Goal: Information Seeking & Learning: Compare options

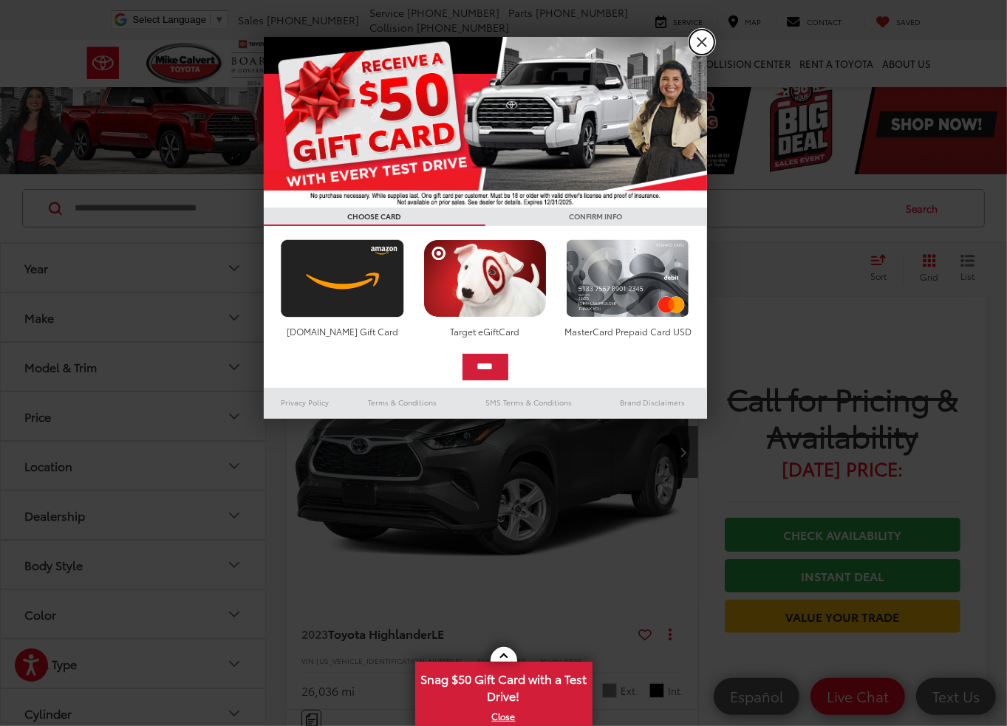
click at [700, 41] on link "X" at bounding box center [701, 42] width 25 height 25
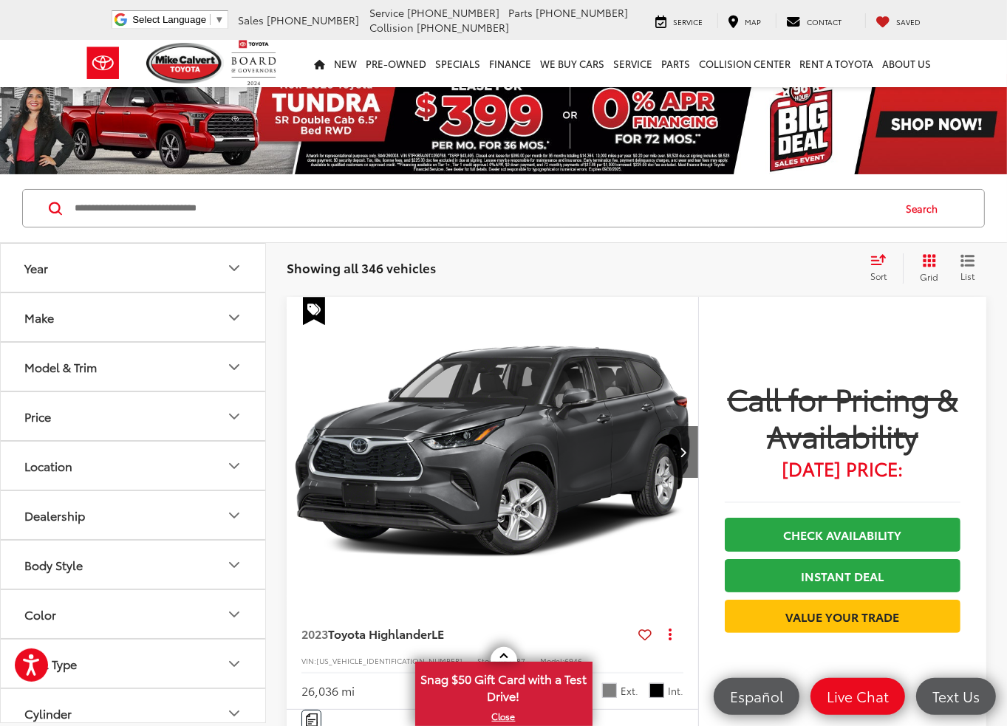
click at [83, 324] on button "Make" at bounding box center [134, 317] width 266 height 48
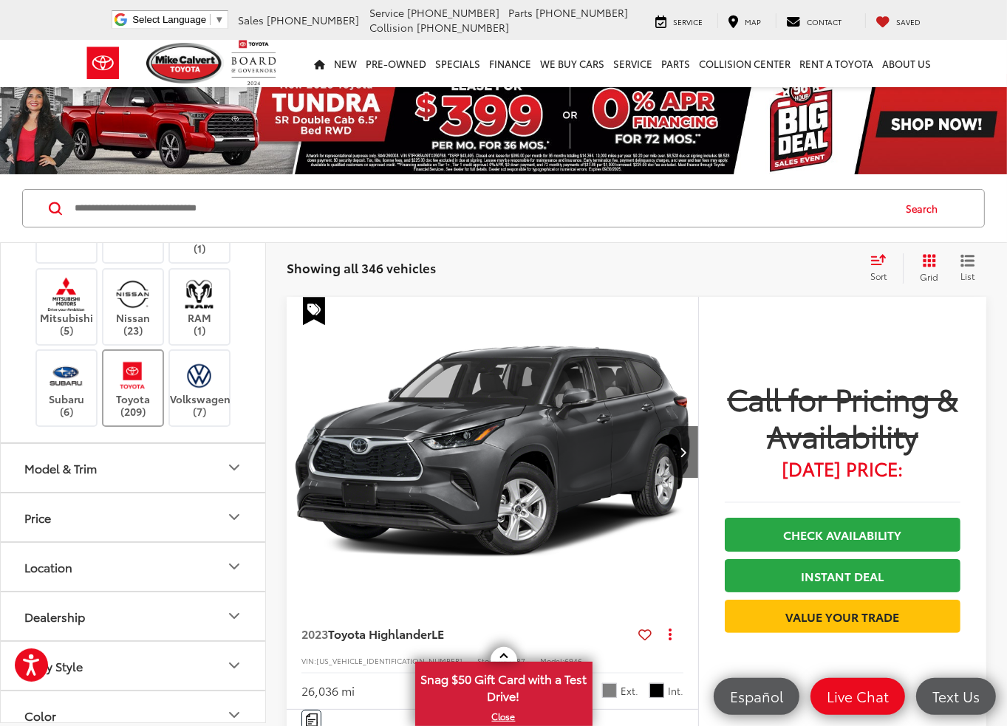
scroll to position [443, 0]
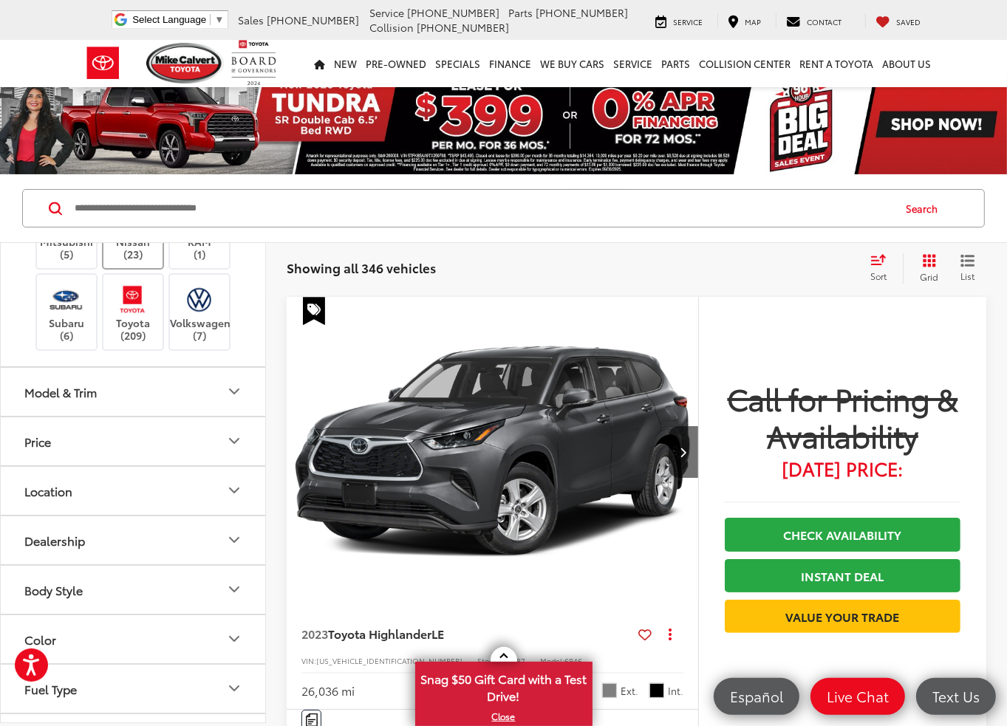
click at [110, 261] on label "Nissan (23)" at bounding box center [133, 231] width 60 height 60
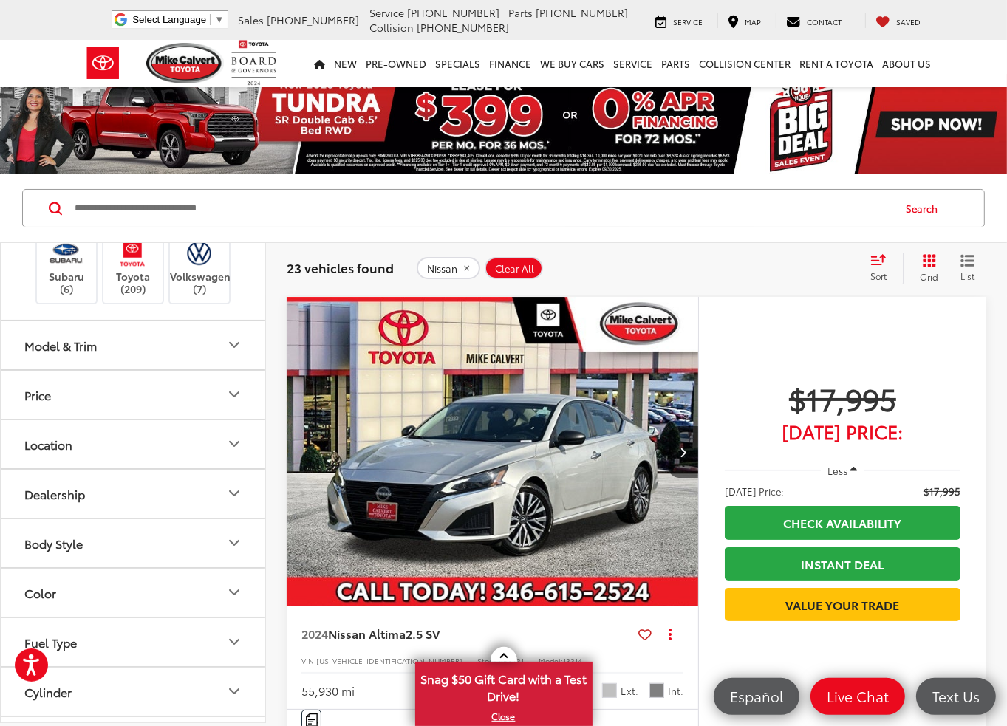
scroll to position [738, 0]
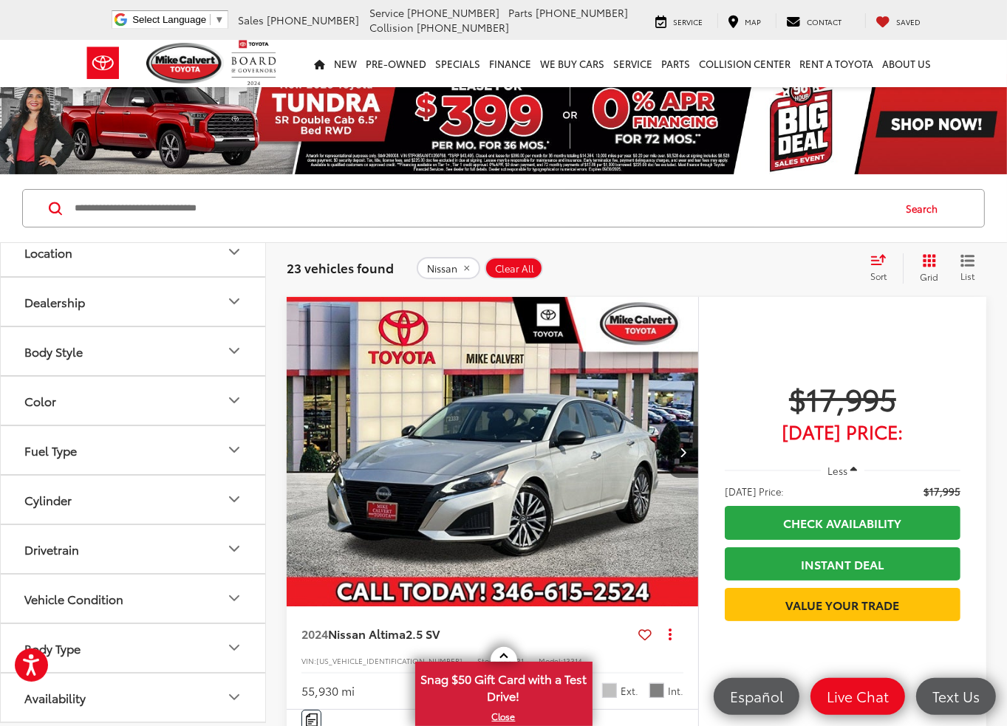
click at [67, 160] on div "Model & Trim" at bounding box center [60, 153] width 72 height 14
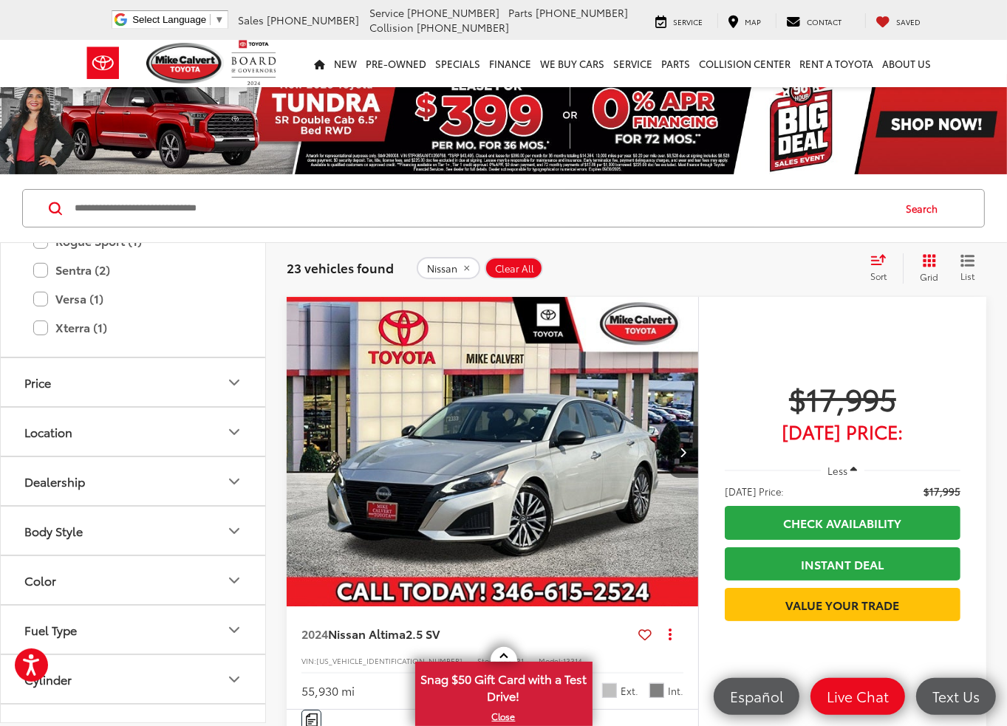
scroll to position [812, 0]
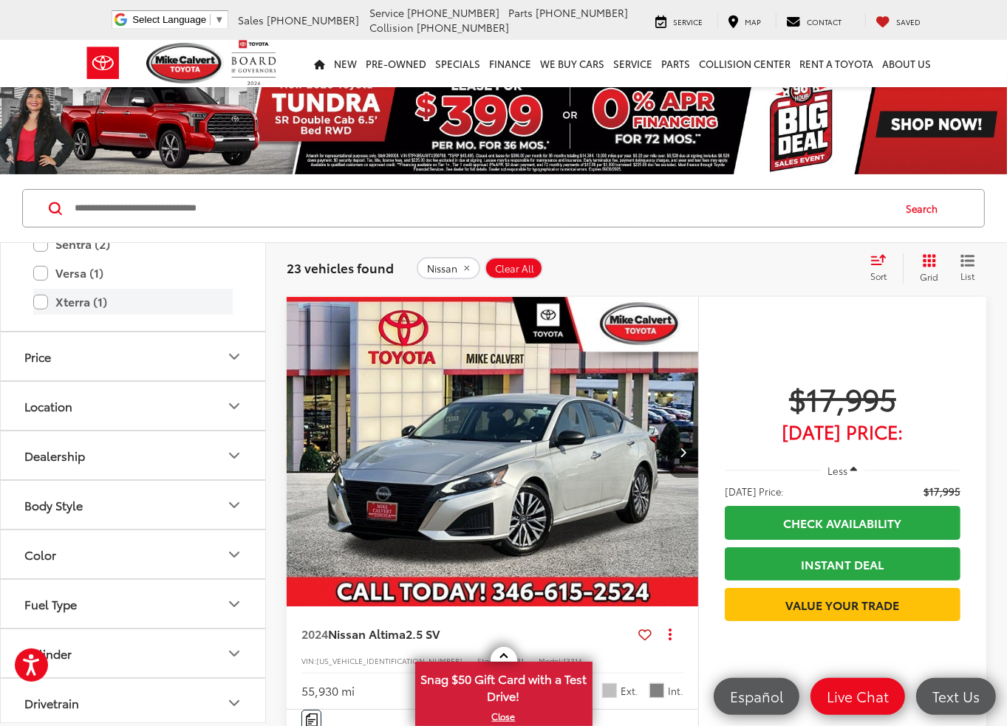
click at [38, 315] on label "Xterra (1)" at bounding box center [132, 302] width 199 height 26
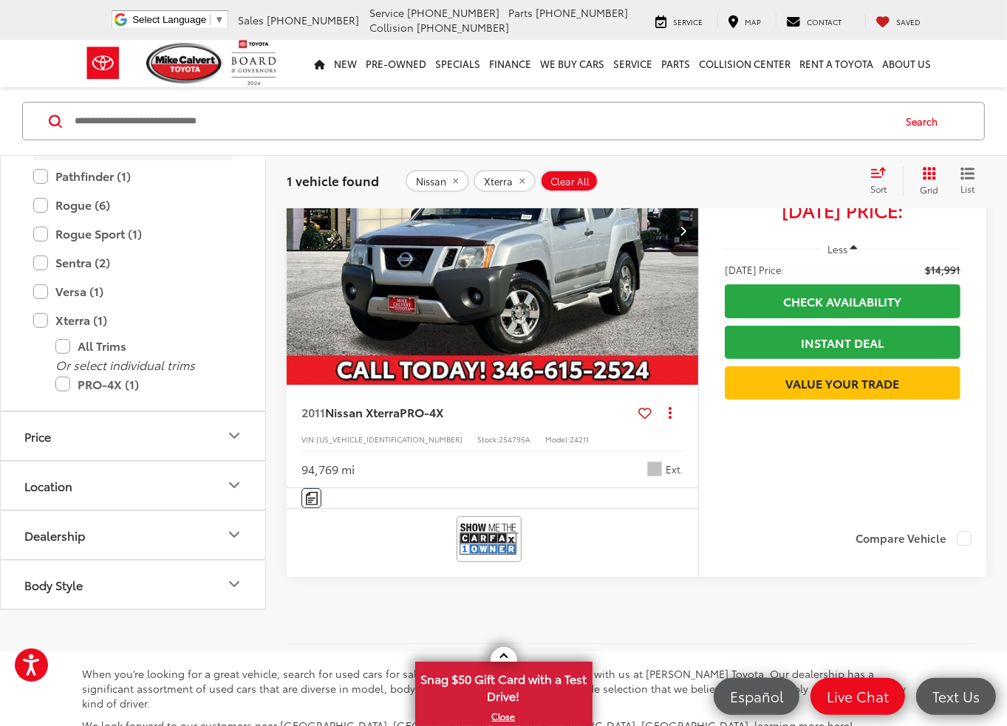
scroll to position [591, 0]
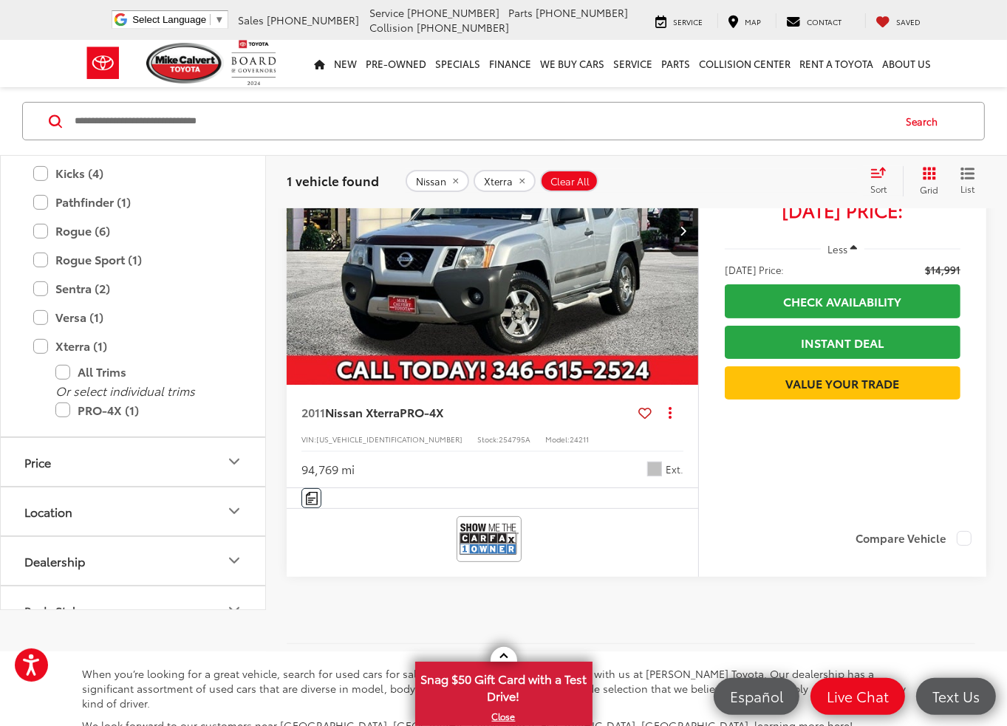
click at [41, 128] on label "Altima (5)" at bounding box center [132, 116] width 199 height 26
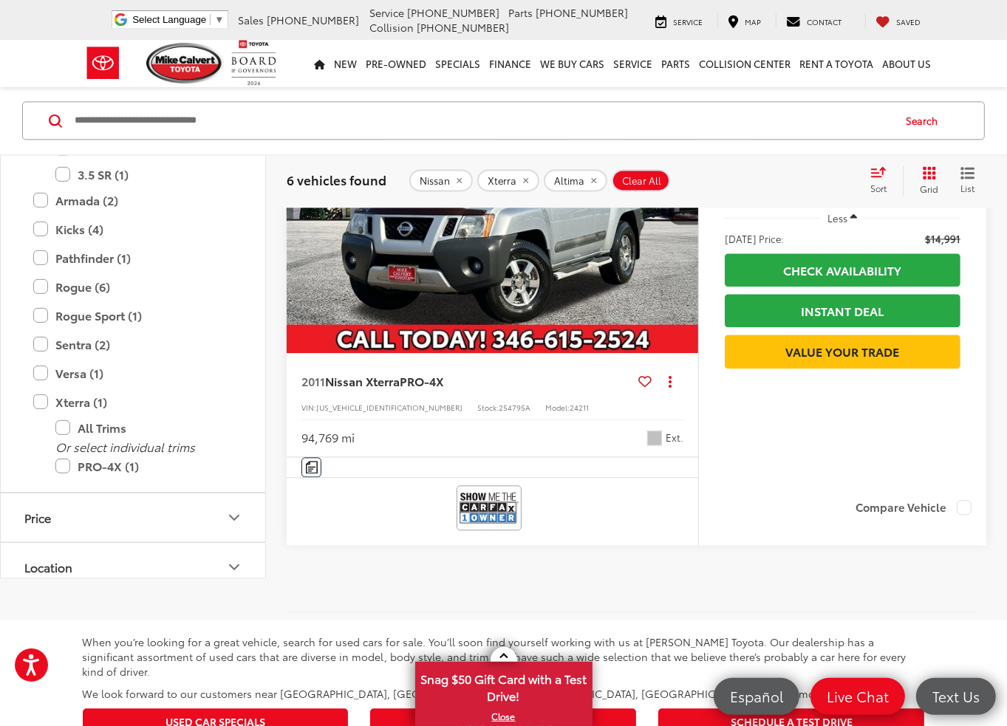
scroll to position [2893, 0]
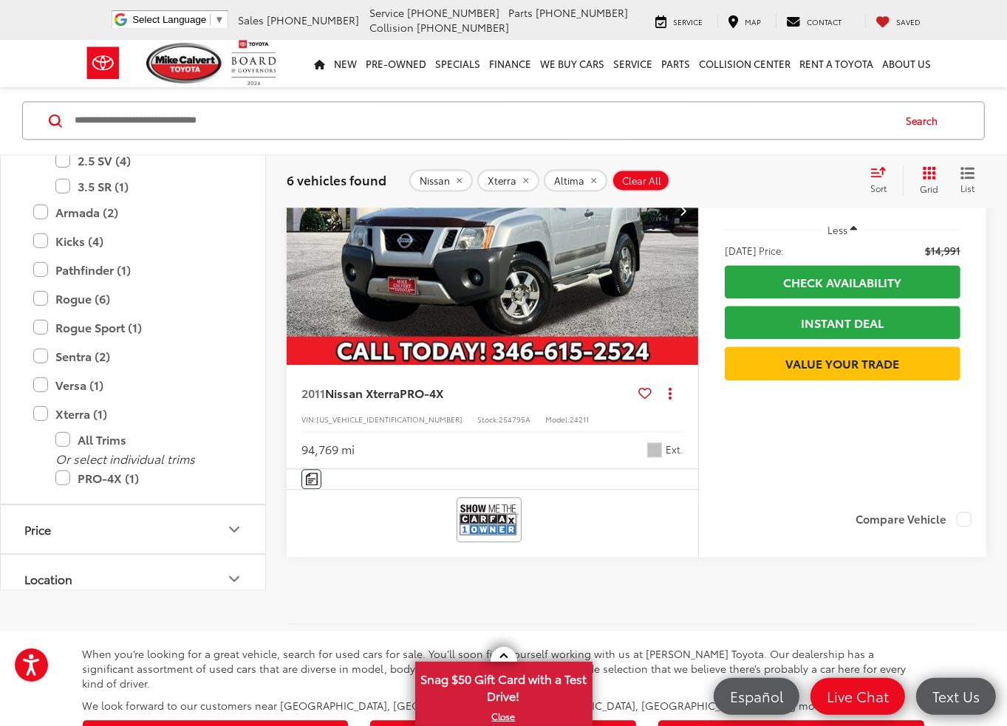
click at [41, 109] on label "Altima (5)" at bounding box center [132, 96] width 199 height 26
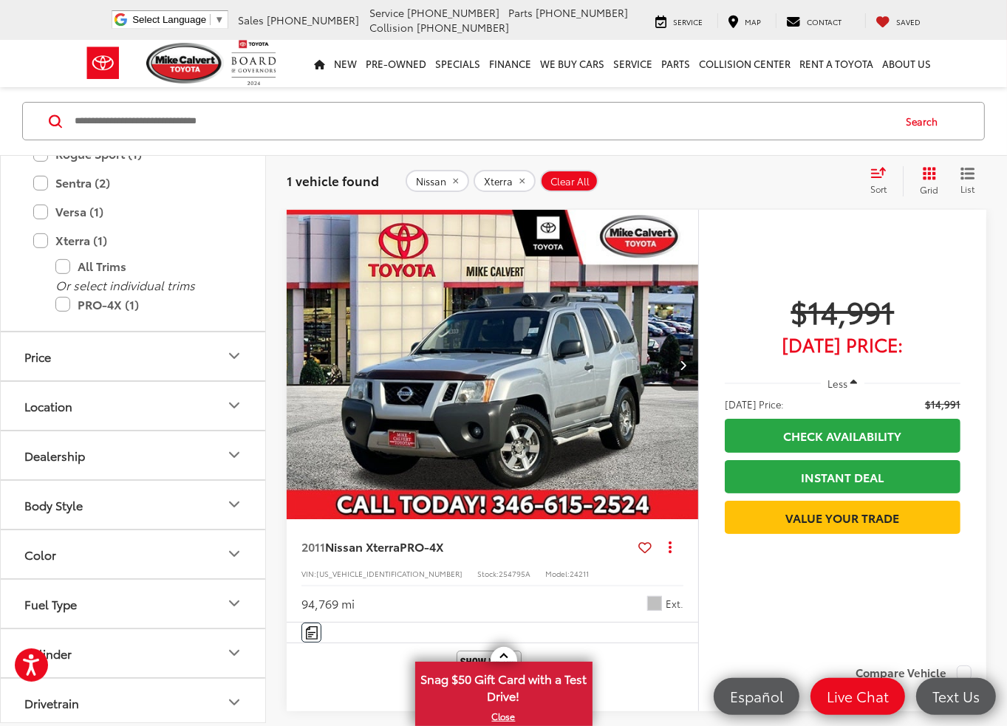
scroll to position [812, 0]
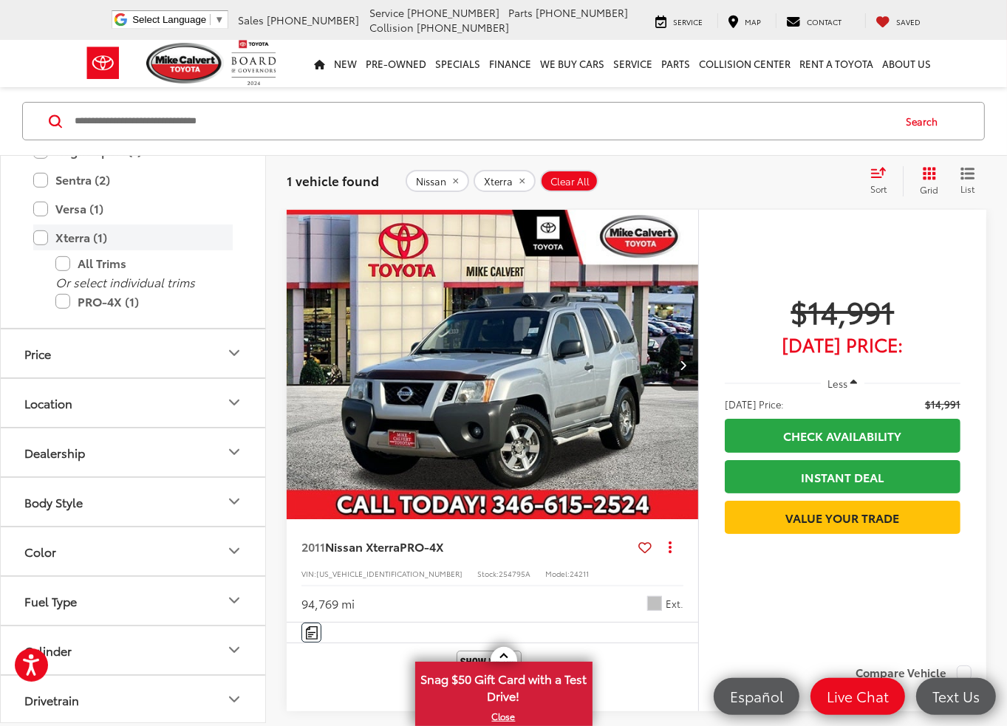
click at [38, 250] on label "Xterra (1)" at bounding box center [132, 237] width 199 height 26
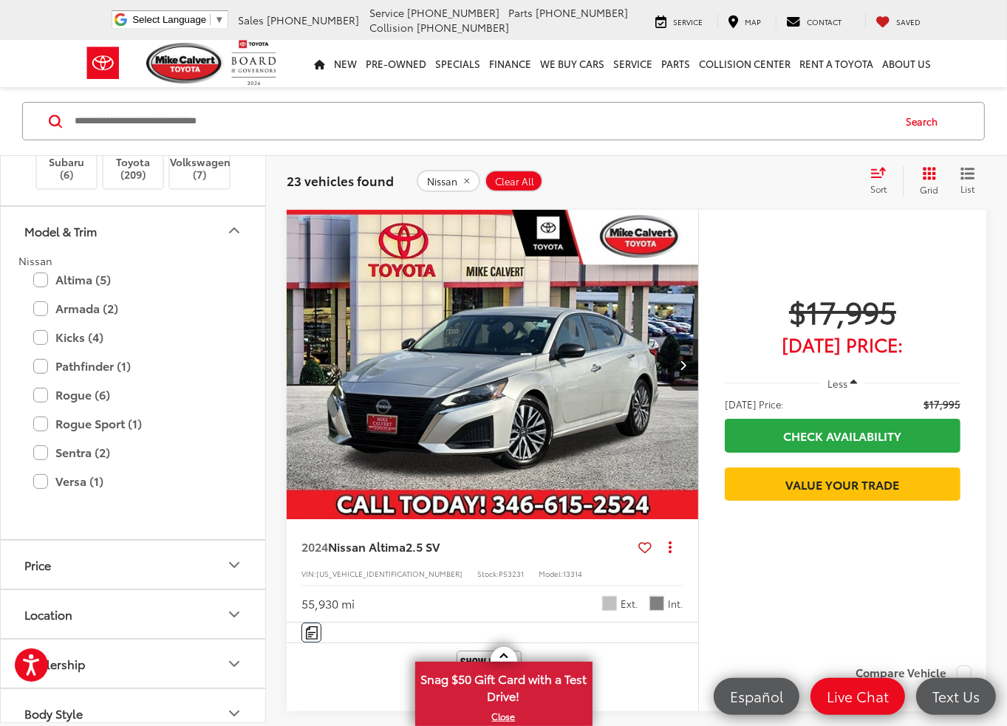
scroll to position [443, 0]
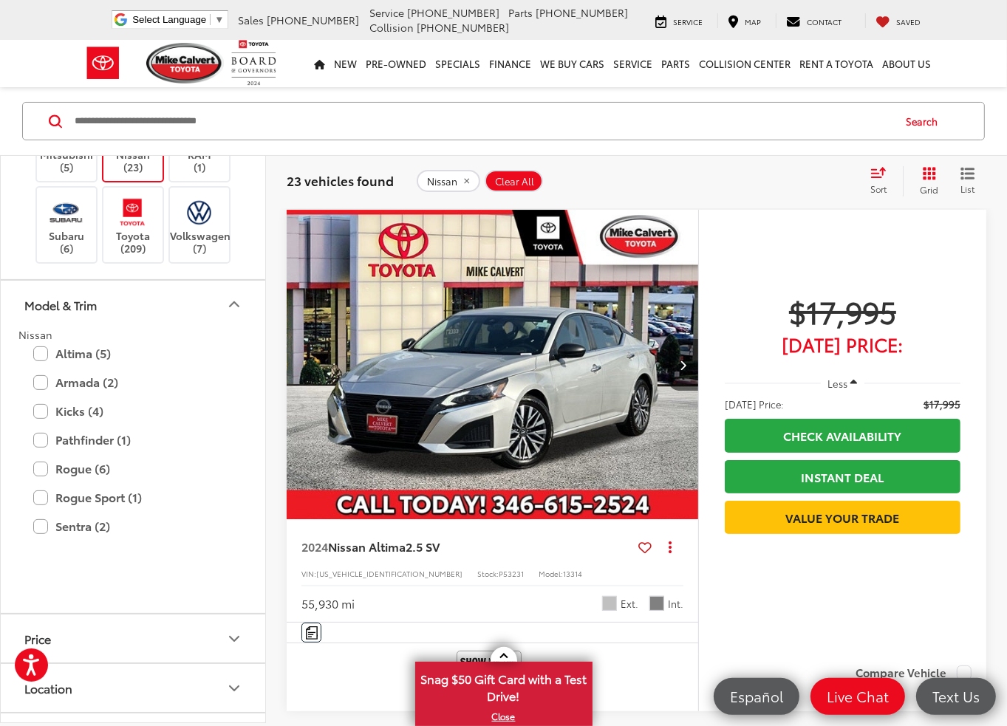
click at [154, 174] on label "Nissan (23)" at bounding box center [133, 144] width 60 height 60
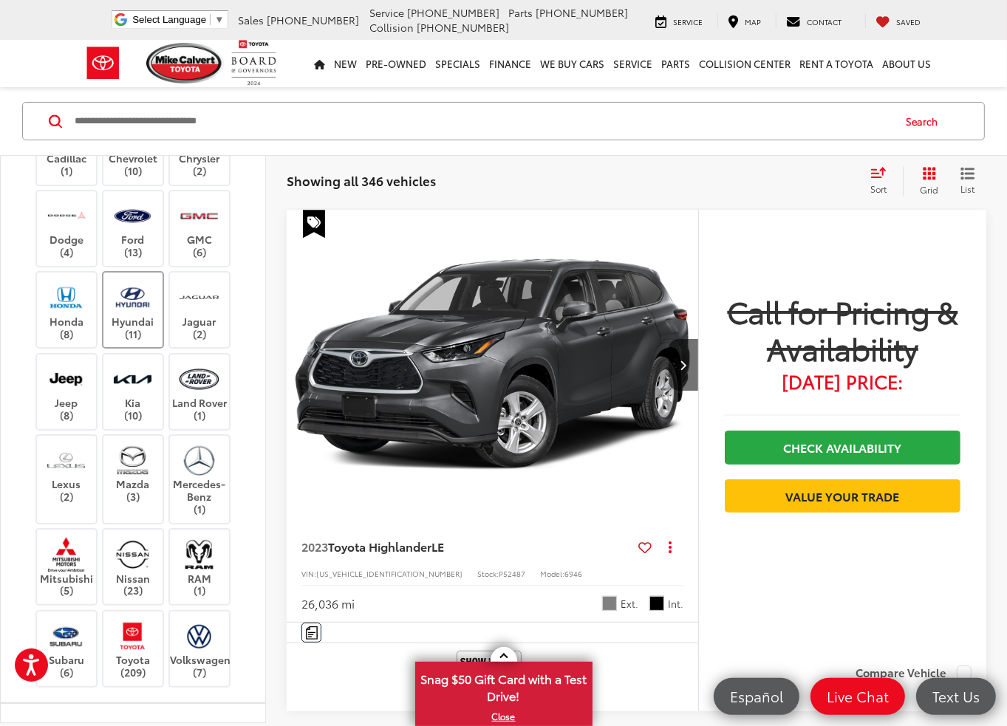
scroll to position [148, 0]
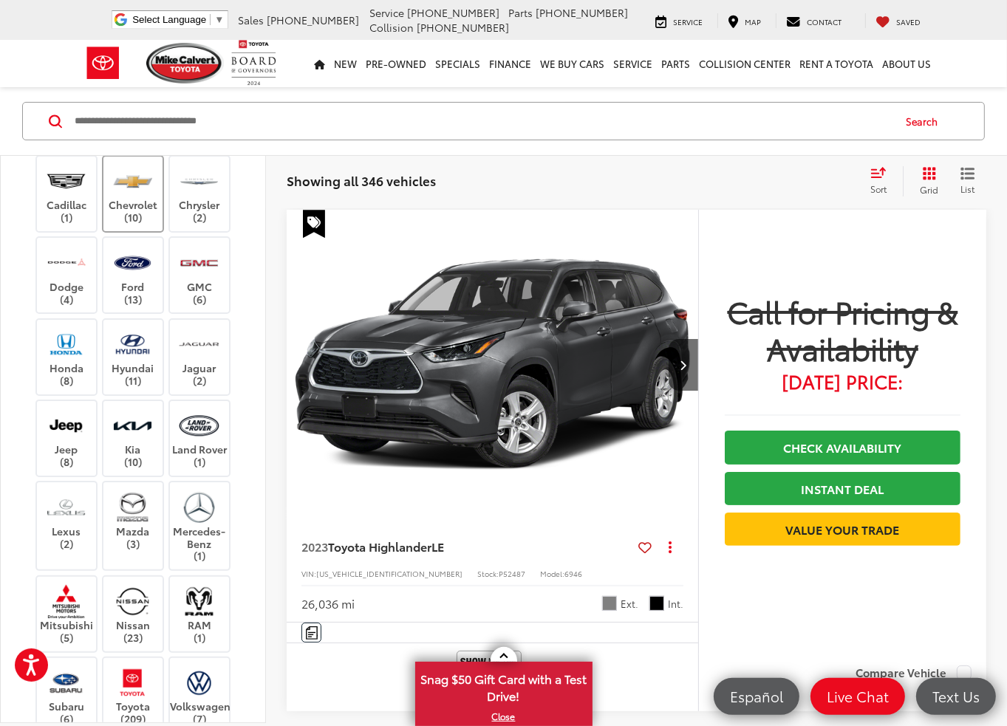
click at [126, 224] on label "Chevrolet (10)" at bounding box center [133, 194] width 60 height 60
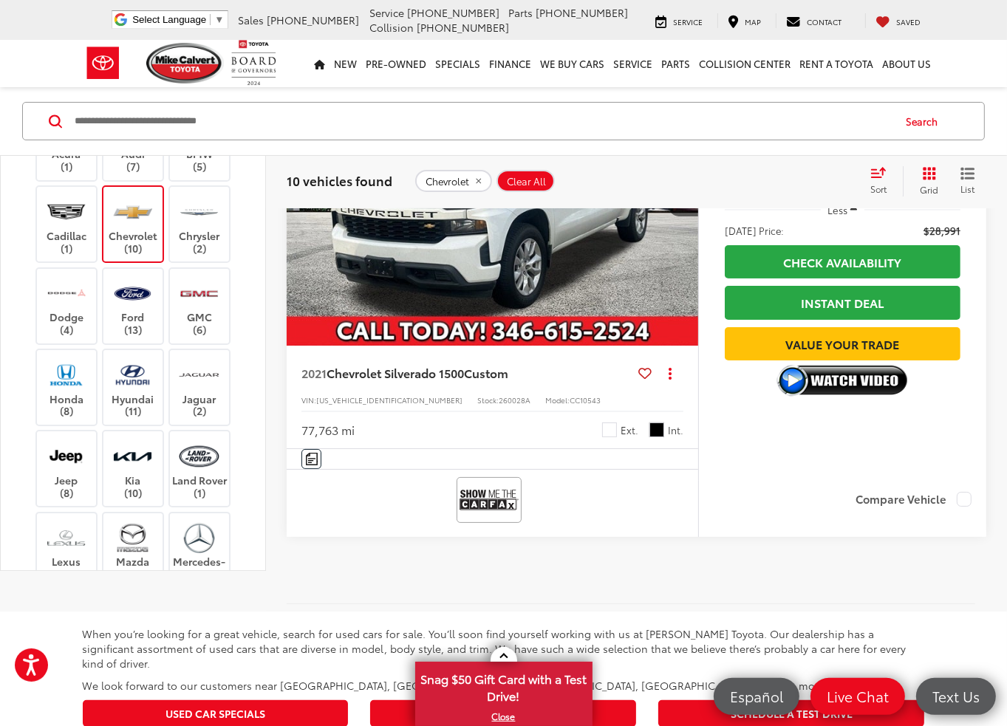
click at [148, 194] on label "Chevrolet (10)" at bounding box center [133, 224] width 60 height 60
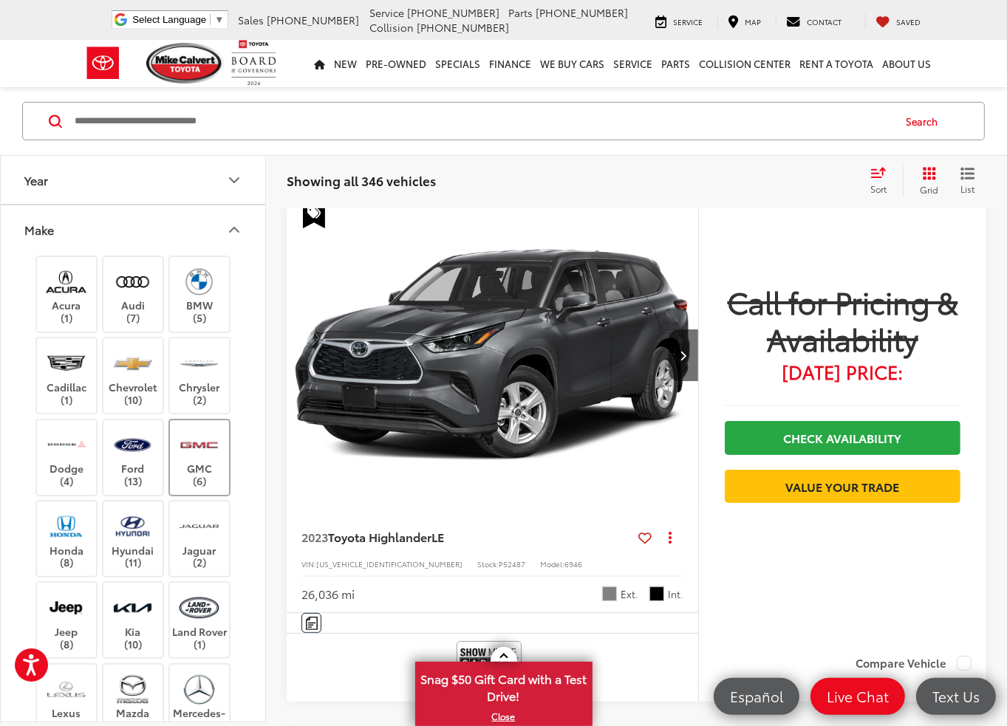
click at [202, 465] on label "GMC (6)" at bounding box center [200, 458] width 60 height 60
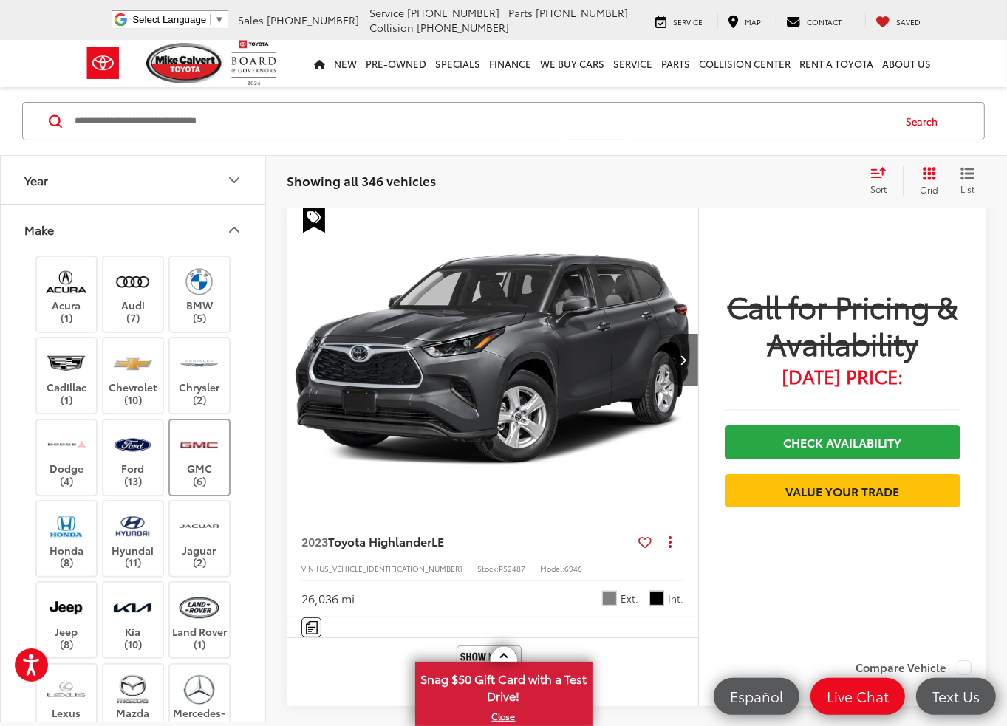
scroll to position [87, 0]
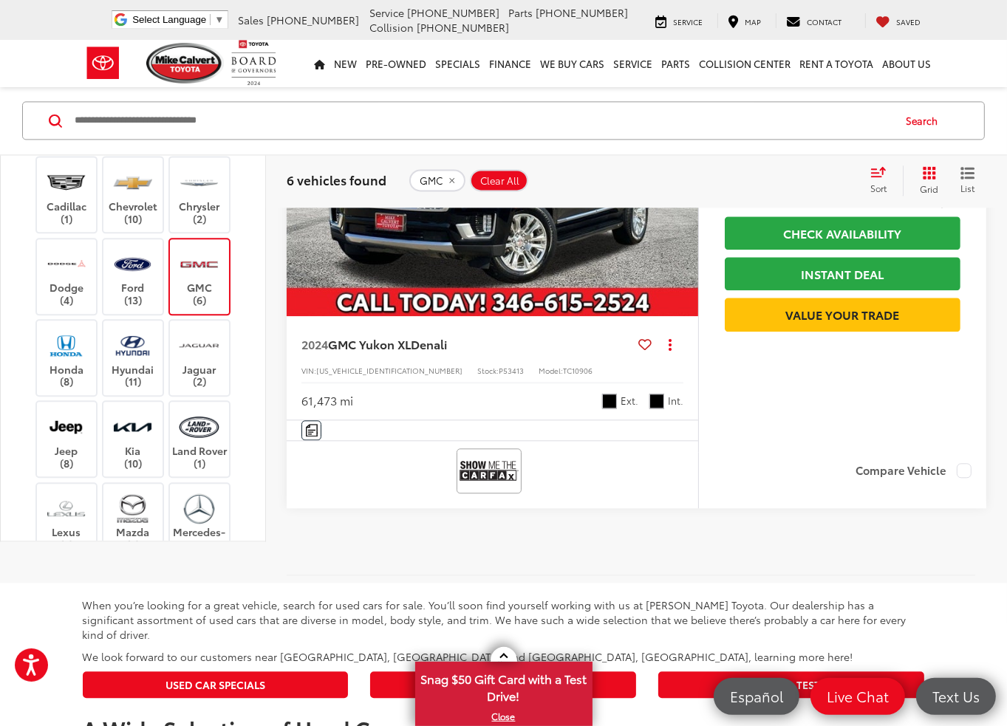
scroll to position [2746, 0]
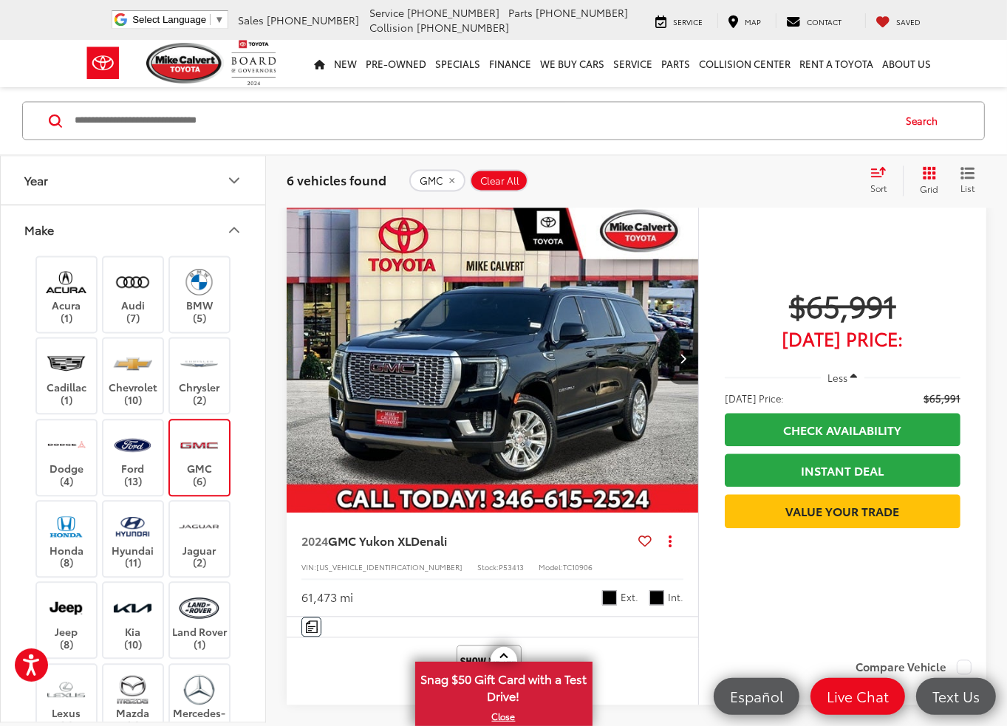
click at [223, 428] on label "GMC (6)" at bounding box center [200, 458] width 60 height 60
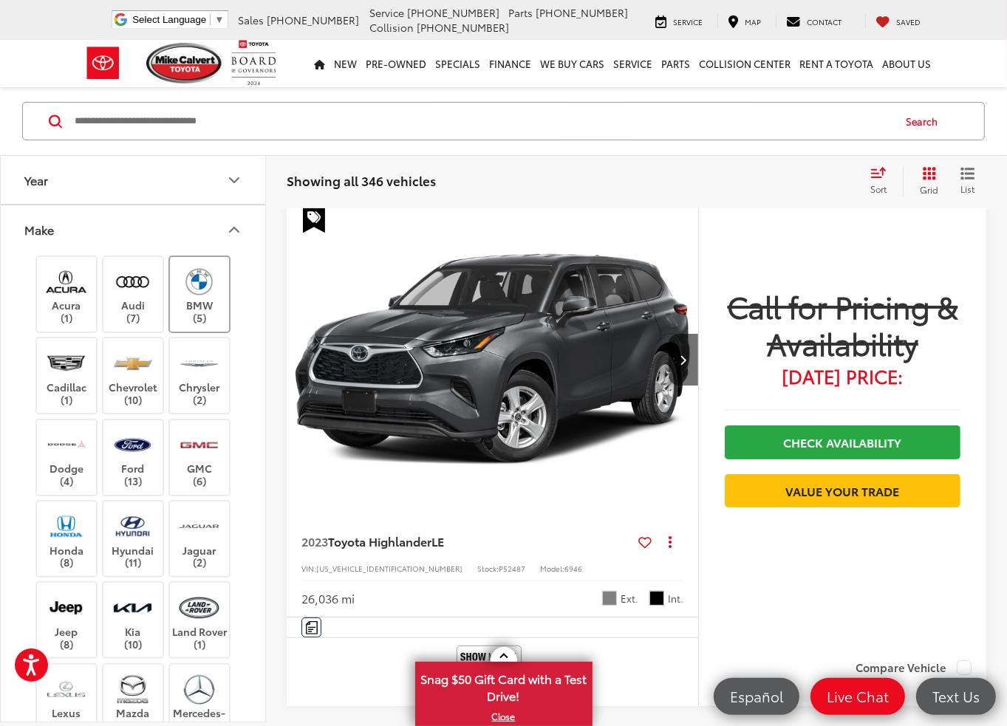
scroll to position [87, 0]
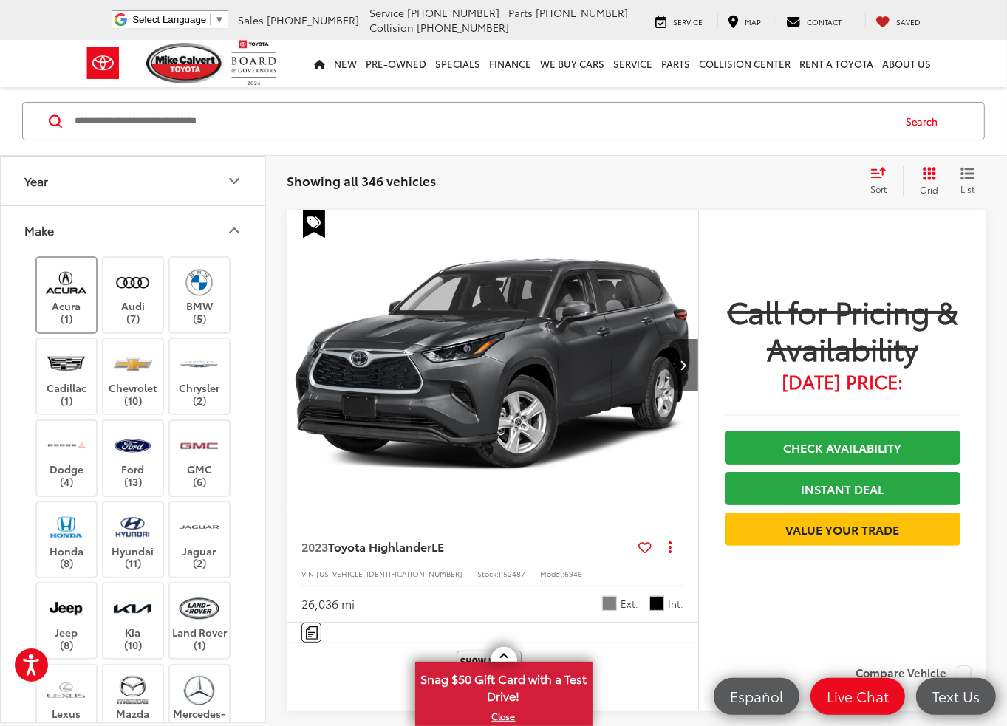
click at [68, 323] on label "Acura (1)" at bounding box center [67, 295] width 60 height 60
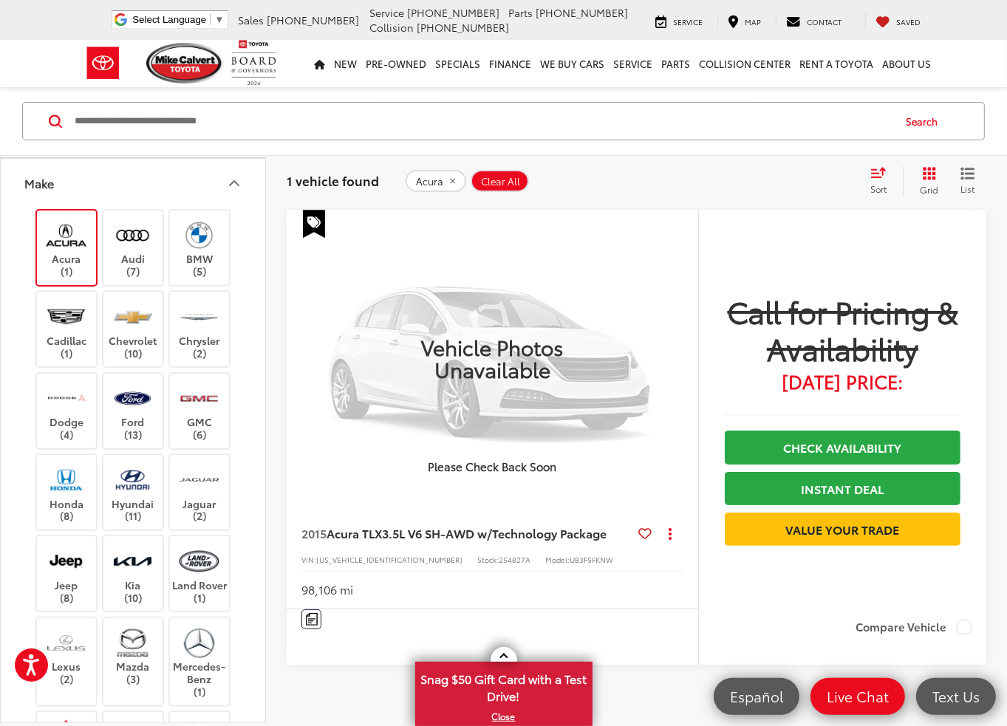
scroll to position [74, 0]
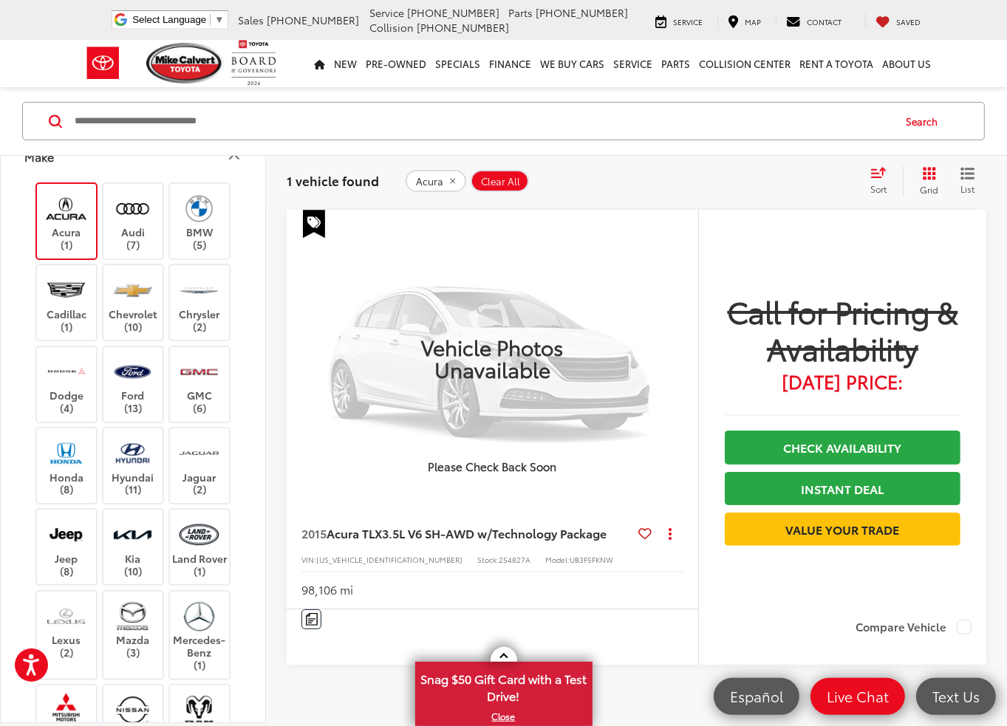
click at [89, 191] on label "Acura (1)" at bounding box center [67, 221] width 60 height 60
click at [129, 224] on label "Audi (7)" at bounding box center [133, 221] width 60 height 60
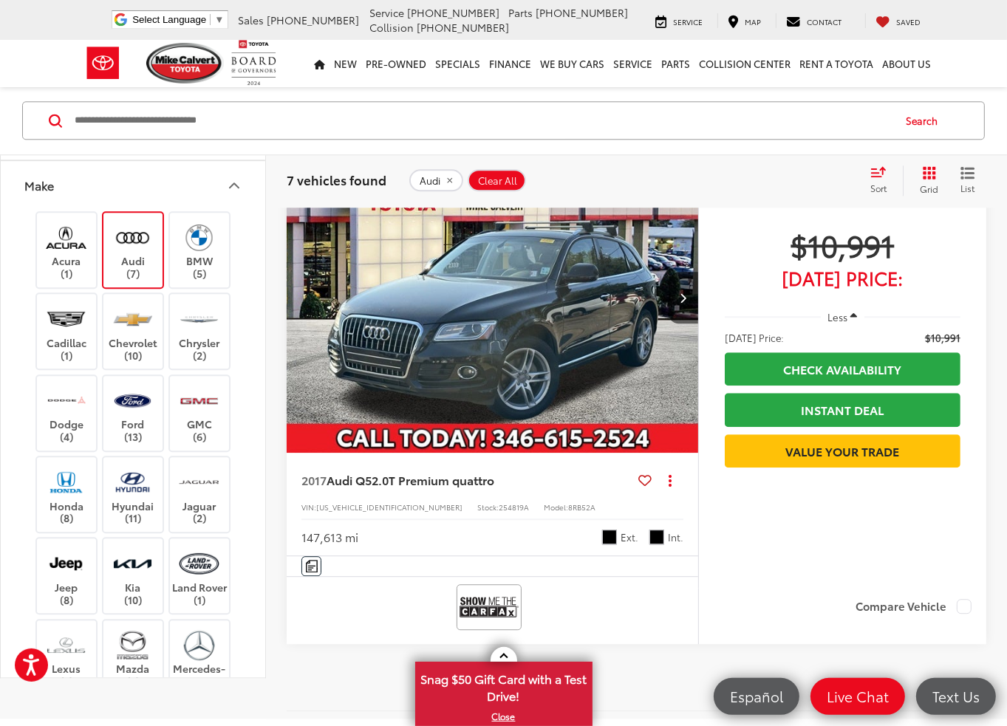
click at [153, 220] on label "Audi (7)" at bounding box center [133, 250] width 60 height 60
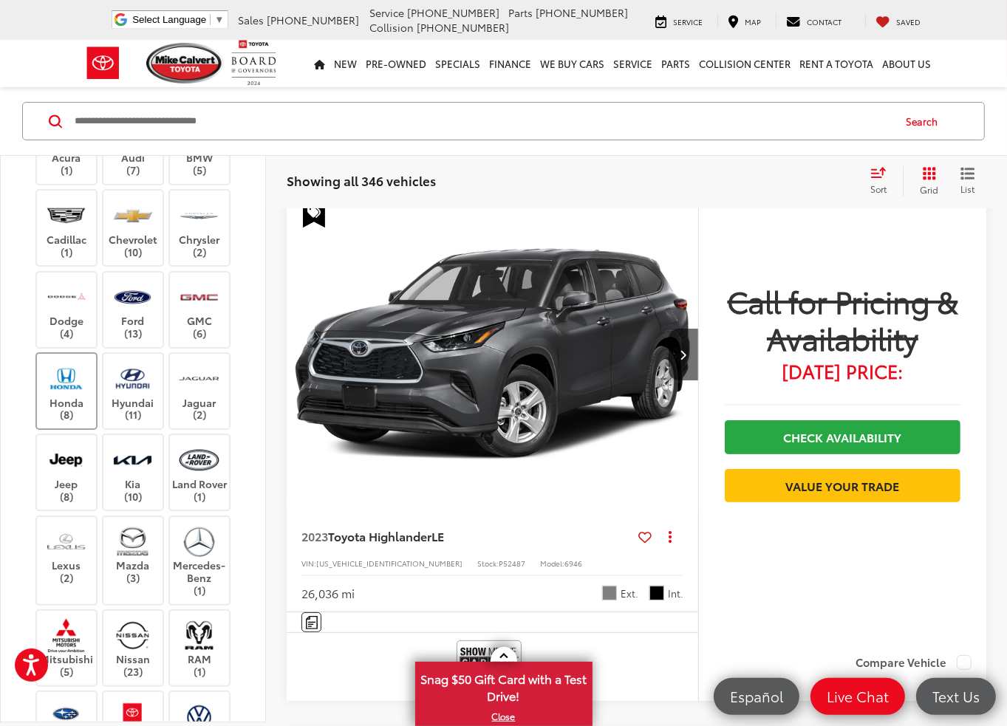
scroll to position [87, 0]
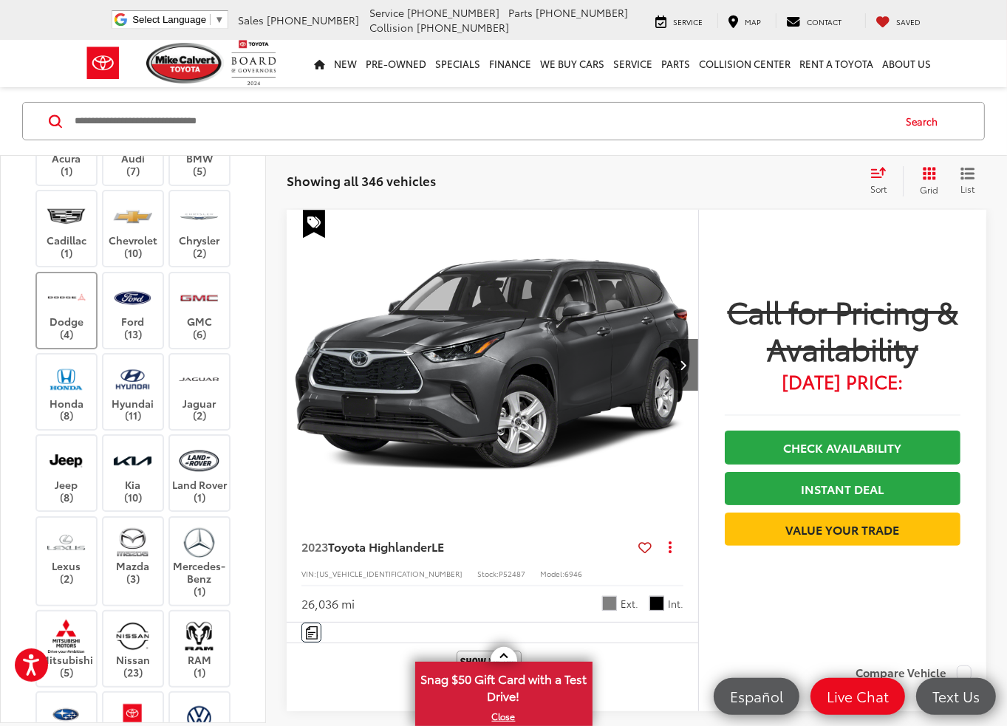
click at [74, 330] on label "Dodge (4)" at bounding box center [67, 311] width 60 height 60
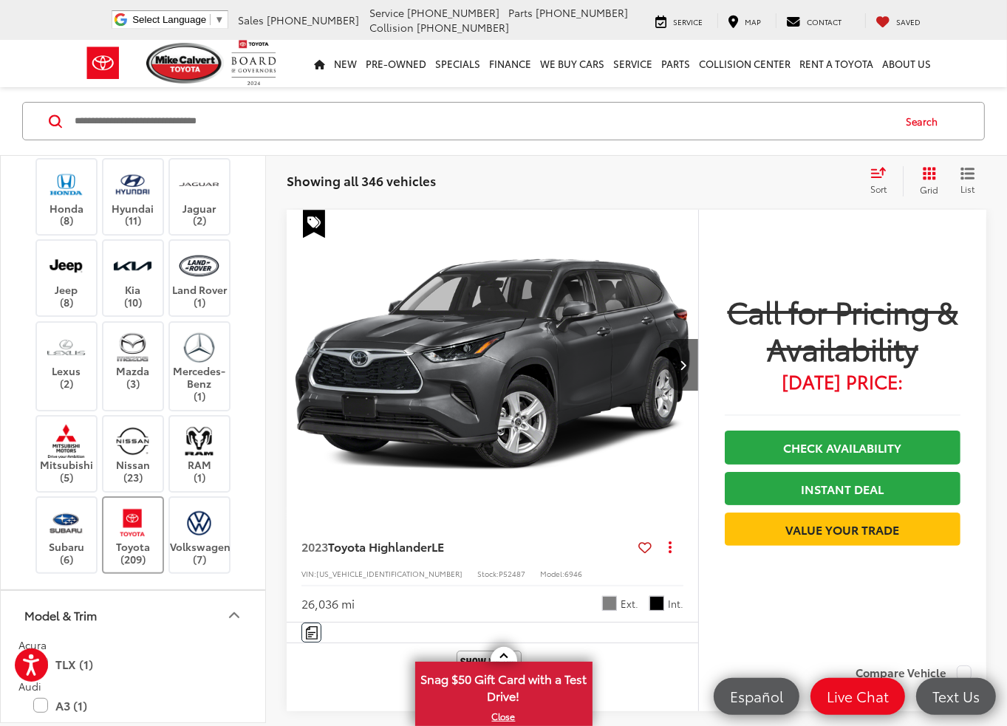
scroll to position [369, 0]
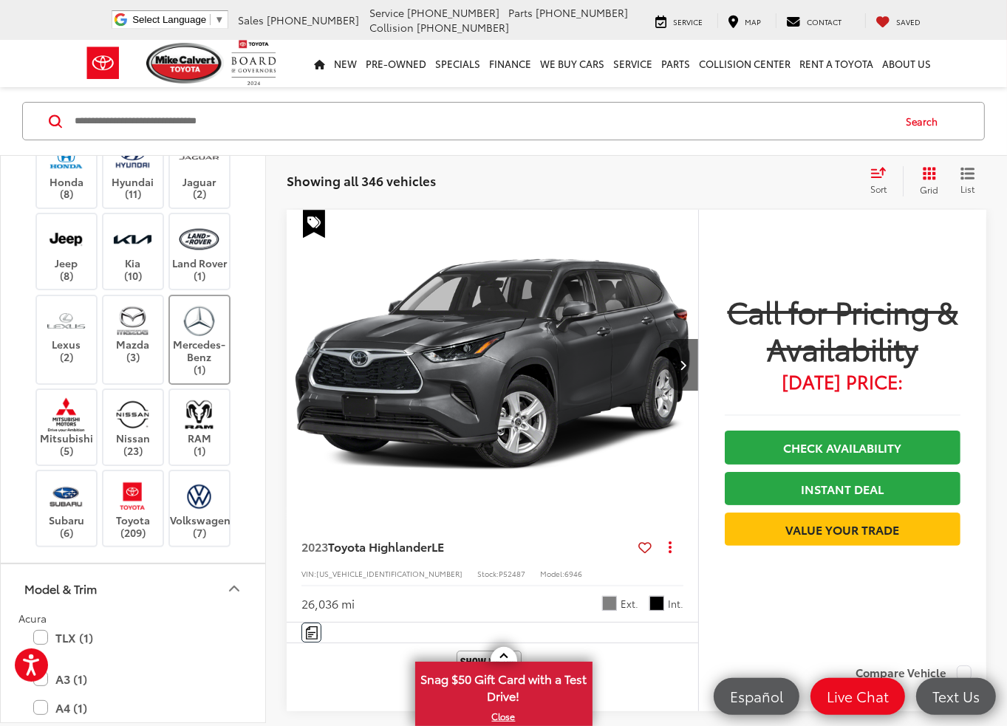
click at [193, 348] on label "Mercedes-Benz (1)" at bounding box center [200, 340] width 60 height 72
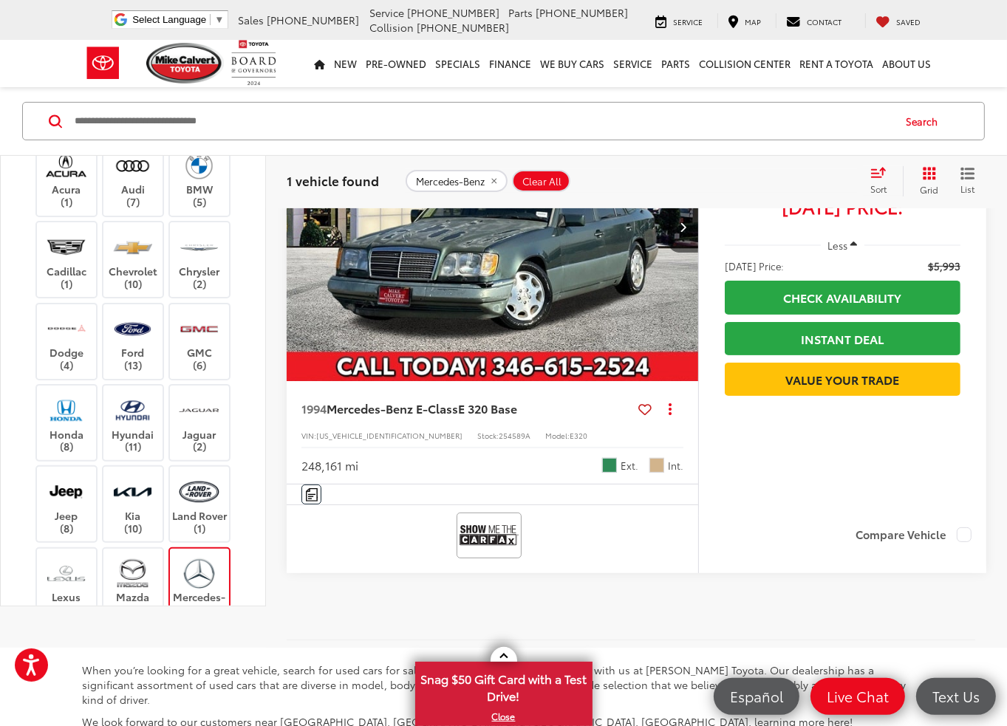
scroll to position [235, 0]
